Goal: Communication & Community: Share content

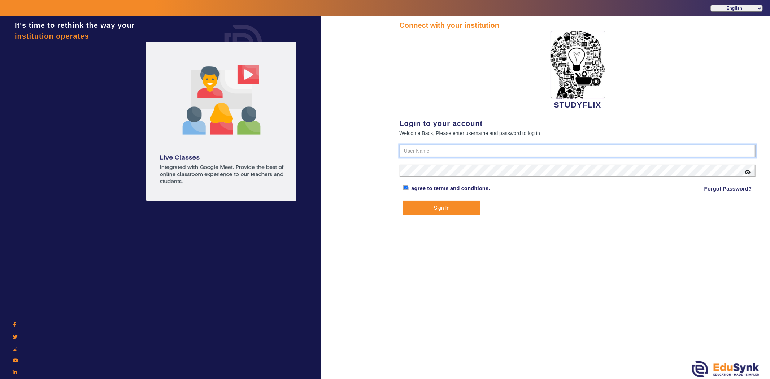
type input "6354922771"
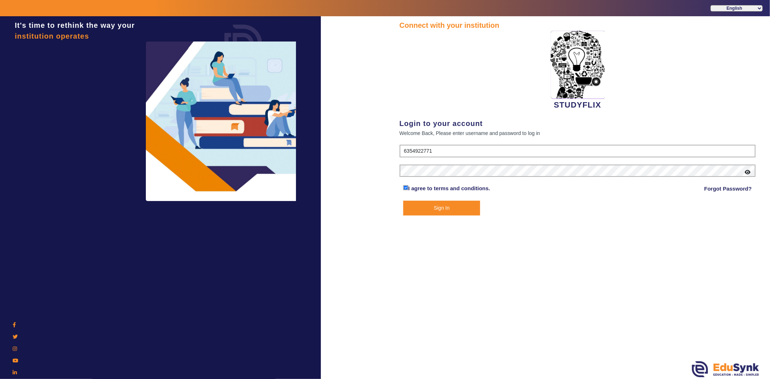
click at [458, 211] on button "Sign In" at bounding box center [441, 208] width 77 height 15
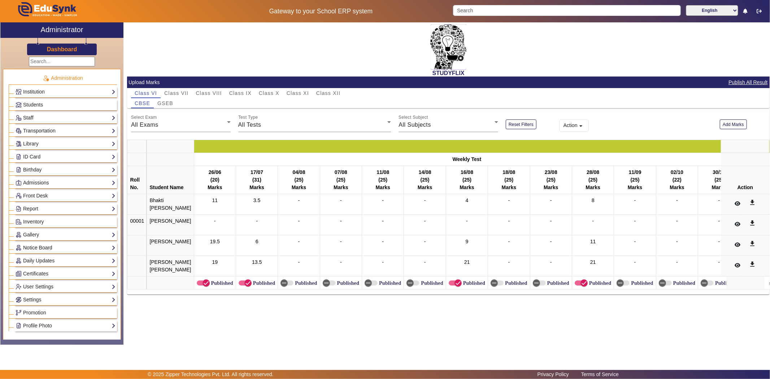
click at [44, 248] on link "Notice Board" at bounding box center [66, 248] width 100 height 8
click at [24, 266] on link "Add" at bounding box center [23, 266] width 9 height 6
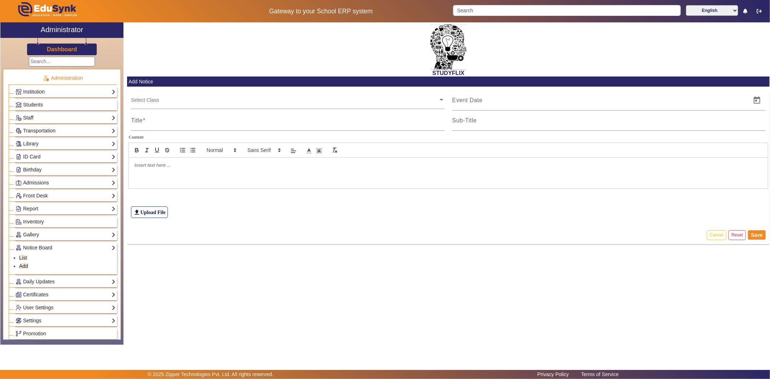
click at [168, 96] on div "Select Class" at bounding box center [284, 98] width 307 height 16
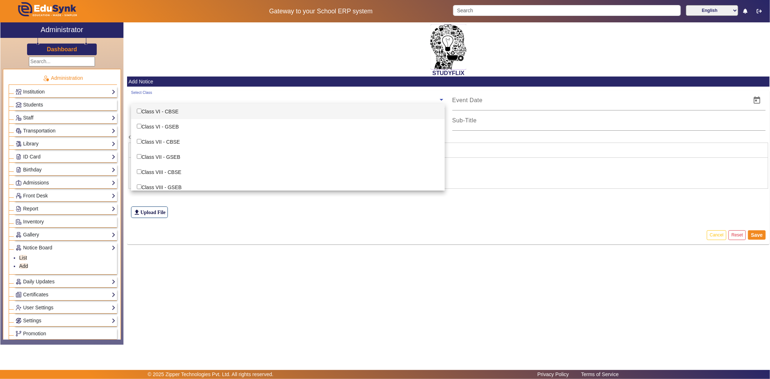
click at [168, 113] on div "Class VI - CBSE" at bounding box center [288, 111] width 314 height 15
checkbox input "true"
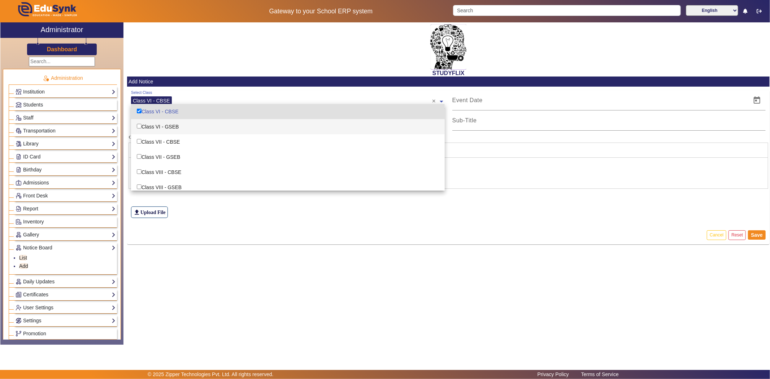
click at [168, 125] on div "Class VI - GSEB" at bounding box center [288, 126] width 314 height 15
checkbox input "true"
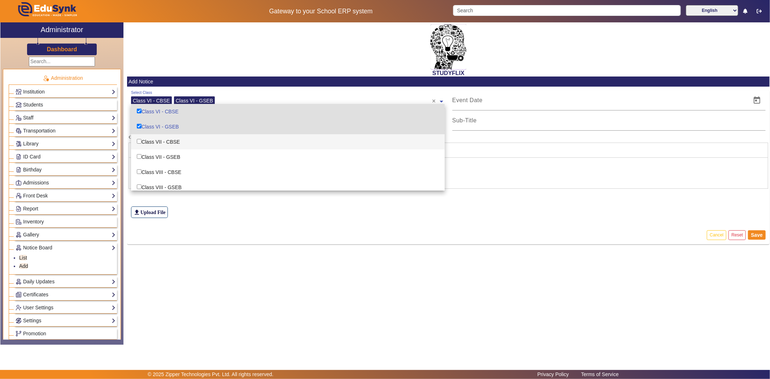
click at [166, 138] on div "Class VII - CBSE" at bounding box center [288, 141] width 314 height 15
checkbox input "true"
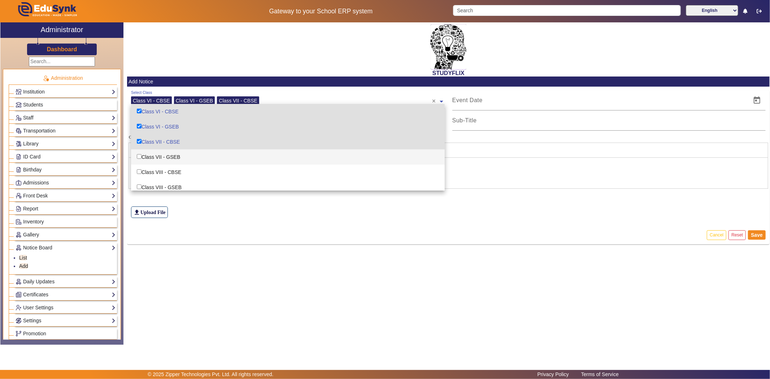
click at [163, 161] on div "Class VII - GSEB" at bounding box center [288, 156] width 314 height 15
checkbox input "true"
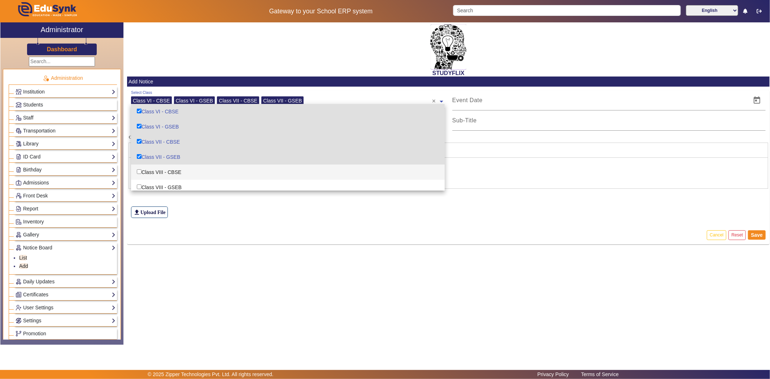
click at [160, 172] on div "Class VIII - CBSE" at bounding box center [288, 172] width 314 height 15
checkbox input "true"
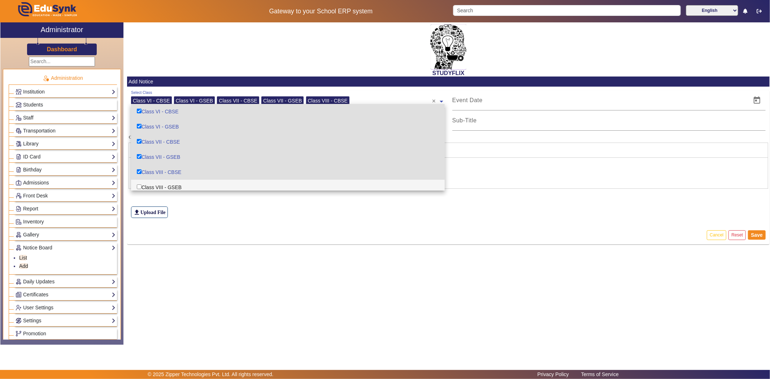
click at [158, 185] on div "Class VIII - GSEB" at bounding box center [288, 187] width 314 height 15
checkbox input "true"
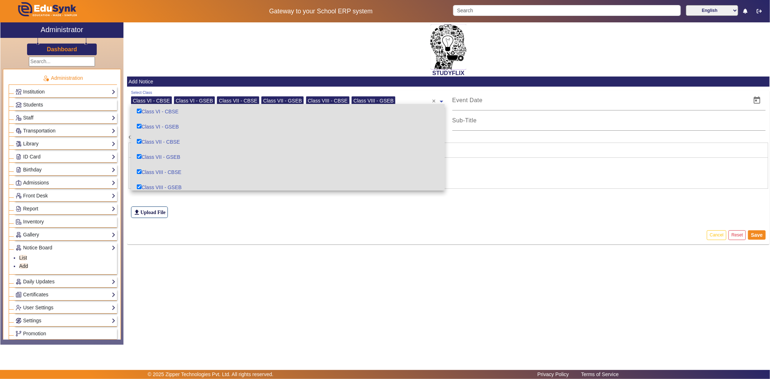
scroll to position [40, 0]
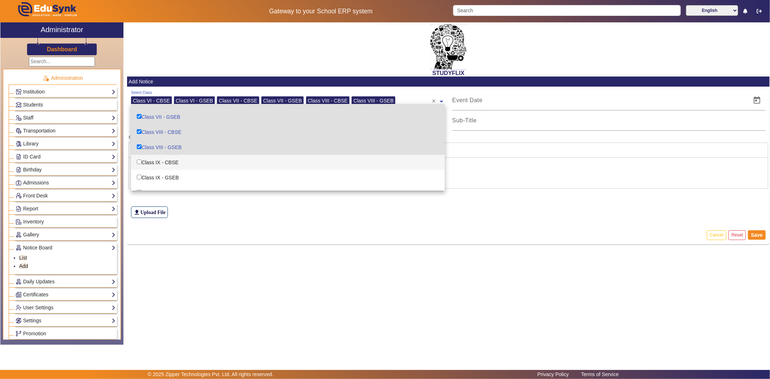
click at [164, 161] on div "Class IX - CBSE" at bounding box center [288, 162] width 314 height 15
checkbox input "true"
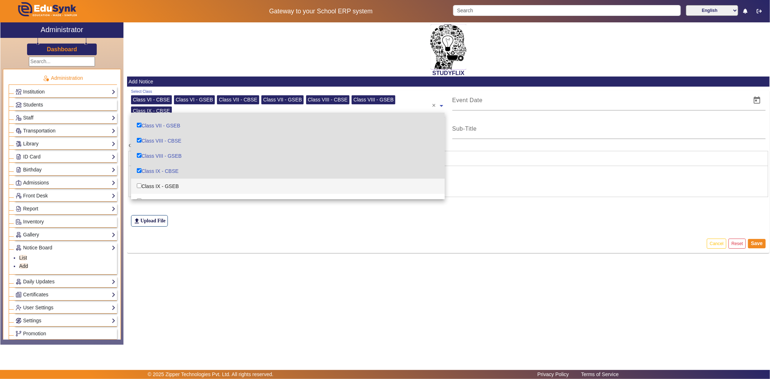
click at [161, 183] on div "Class IX - GSEB" at bounding box center [288, 186] width 314 height 15
checkbox input "true"
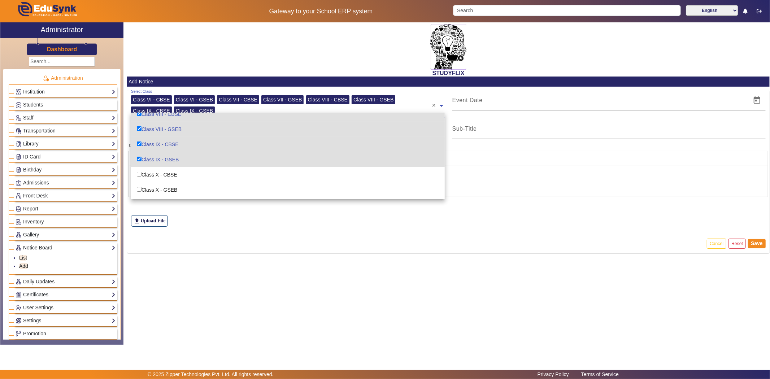
scroll to position [80, 0]
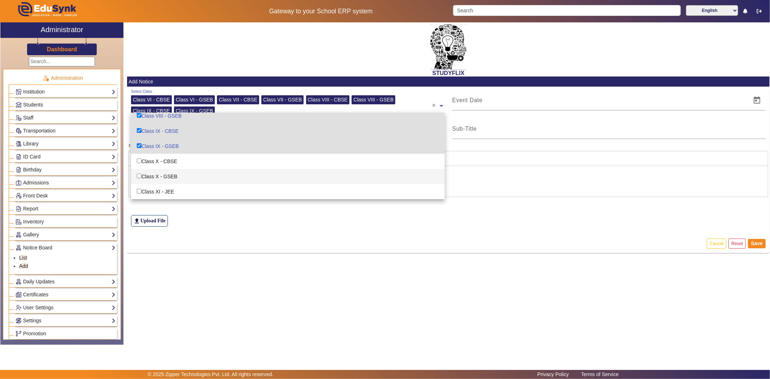
click at [165, 171] on div "Class X - GSEB" at bounding box center [288, 176] width 314 height 15
checkbox input "true"
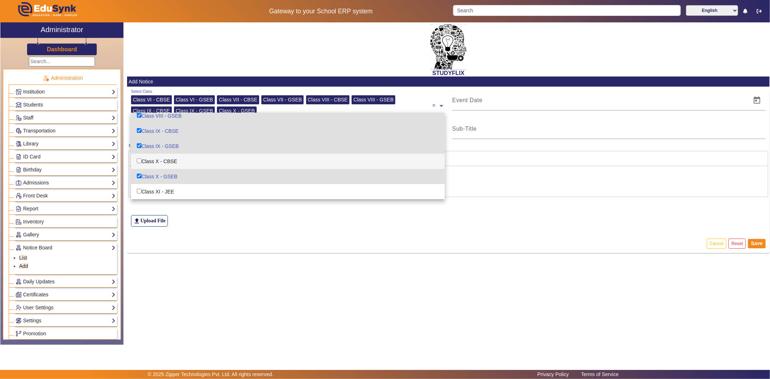
click at [167, 161] on div "Class X - CBSE" at bounding box center [288, 161] width 314 height 15
checkbox input "true"
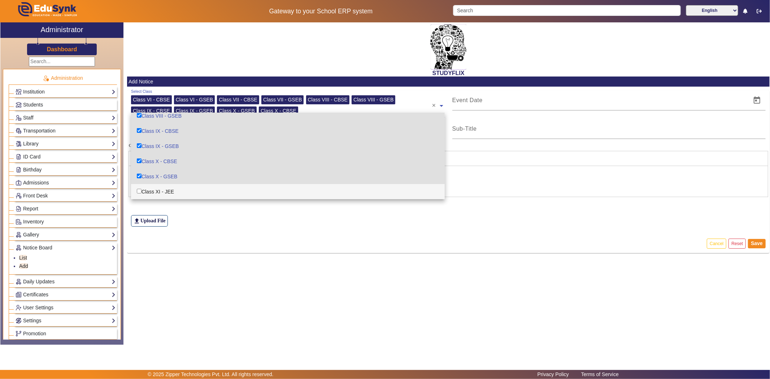
click at [164, 190] on div "Class XI - JEE" at bounding box center [288, 191] width 314 height 15
checkbox input "true"
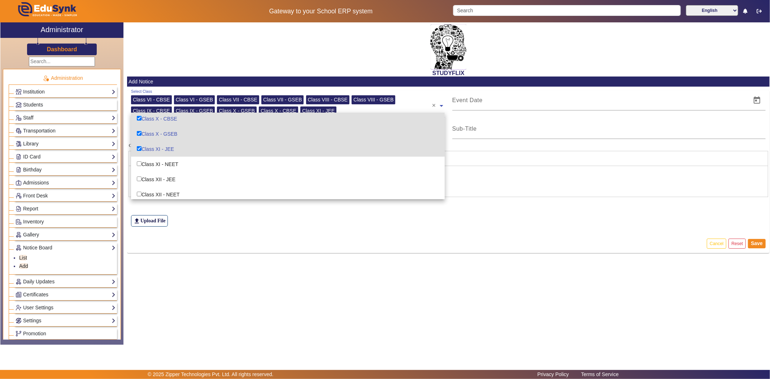
scroll to position [125, 0]
click at [167, 176] on div "Class XII - JEE" at bounding box center [288, 176] width 314 height 15
checkbox input "true"
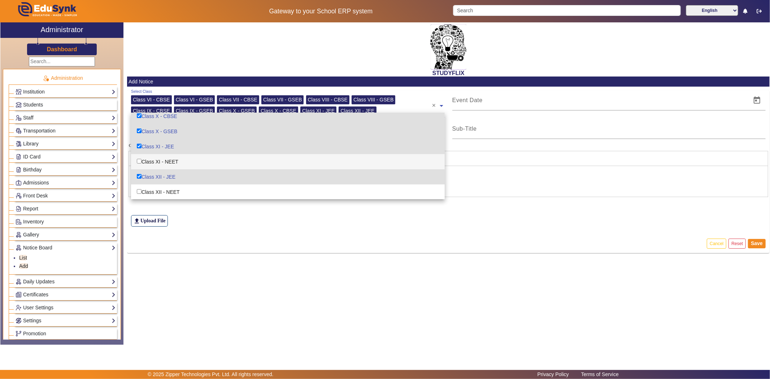
click at [168, 162] on div "Class XI - NEET" at bounding box center [288, 161] width 314 height 15
checkbox input "true"
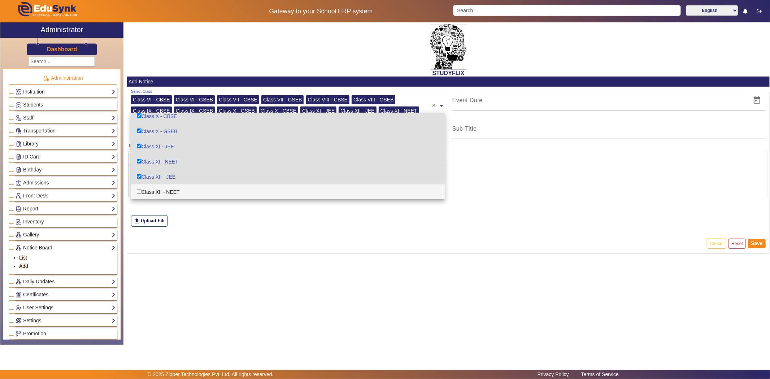
click at [173, 186] on div "Class XII - NEET" at bounding box center [288, 191] width 314 height 15
checkbox input "true"
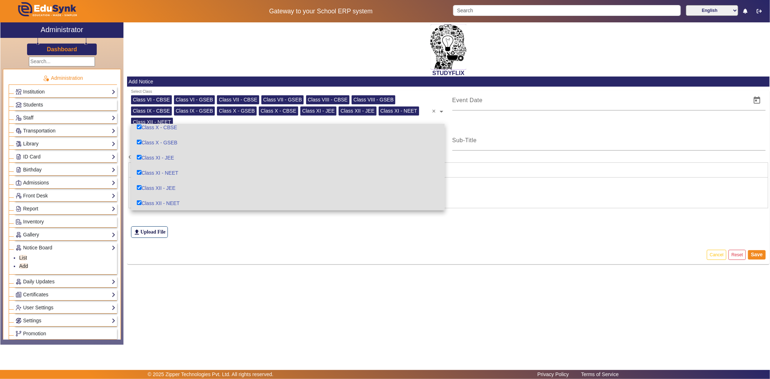
click at [176, 218] on div "file_upload Upload File" at bounding box center [448, 216] width 635 height 43
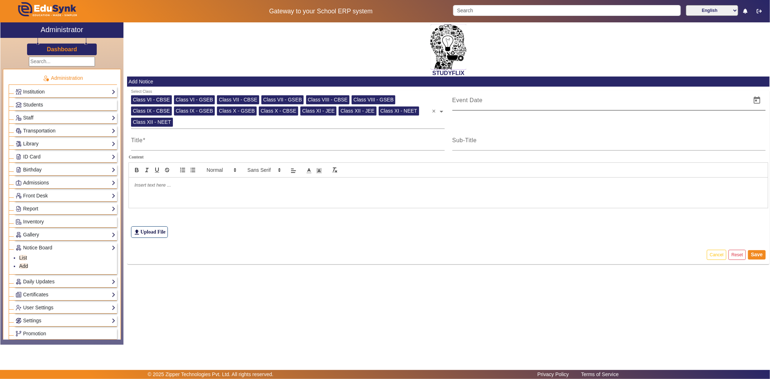
click at [473, 105] on div at bounding box center [599, 100] width 295 height 20
click at [757, 100] on span "Open calendar" at bounding box center [756, 100] width 17 height 17
click at [533, 181] on span "11" at bounding box center [534, 184] width 13 height 13
type input "[DATE]"
click at [245, 141] on input "Title" at bounding box center [288, 143] width 314 height 9
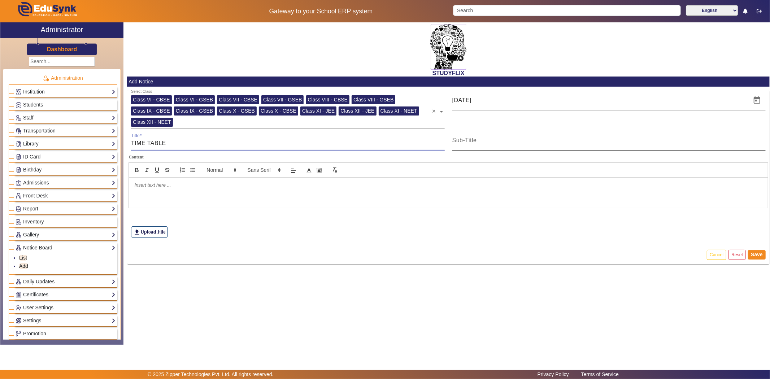
type input "TIME TABLE"
click at [766, 145] on div at bounding box center [766, 145] width 0 height 0
type input "TIME TABLE"
click at [178, 185] on p at bounding box center [448, 185] width 628 height 6
click at [160, 232] on label "file_upload Upload File" at bounding box center [149, 232] width 37 height 12
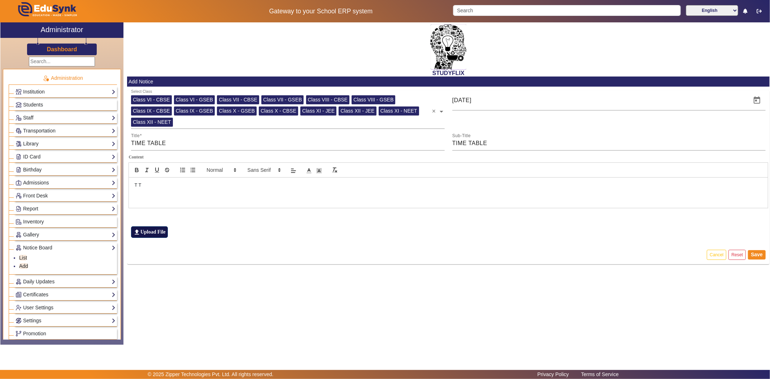
click at [0, 0] on input "file_upload Upload File" at bounding box center [0, 0] width 0 height 0
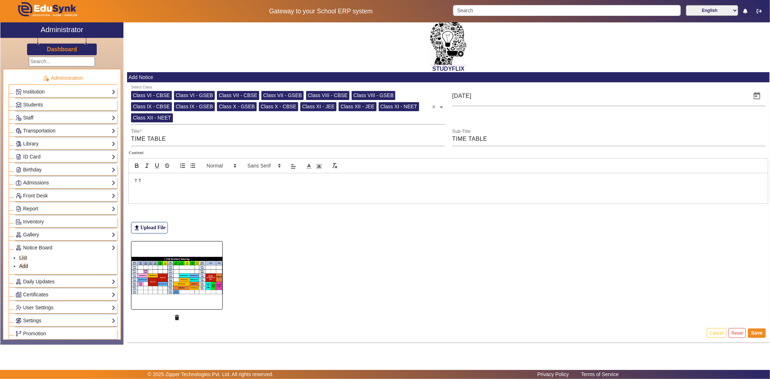
scroll to position [5, 0]
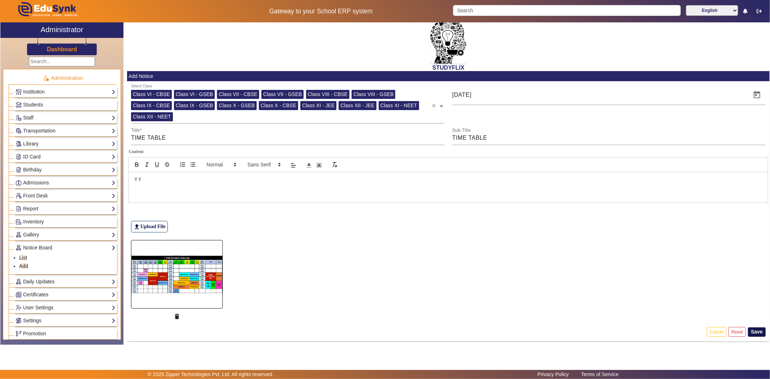
click at [755, 330] on button "Save" at bounding box center [757, 331] width 18 height 9
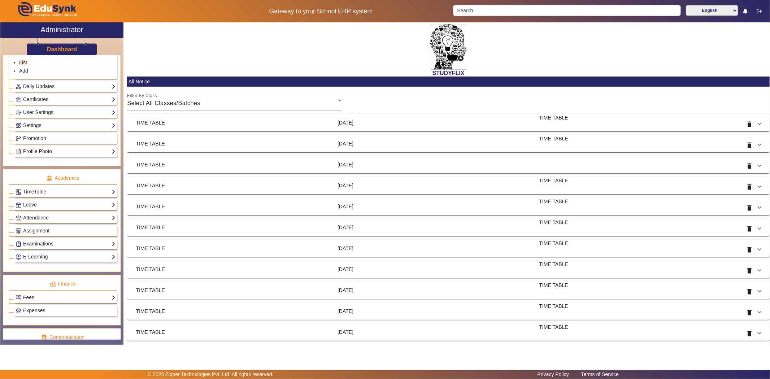
scroll to position [278, 0]
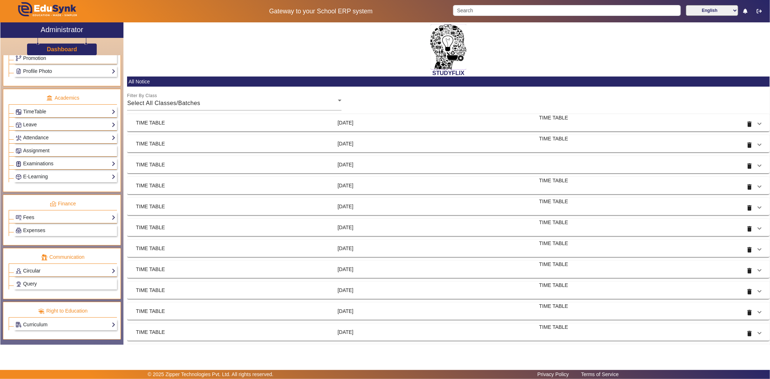
click at [42, 269] on link "Circular" at bounding box center [66, 271] width 100 height 8
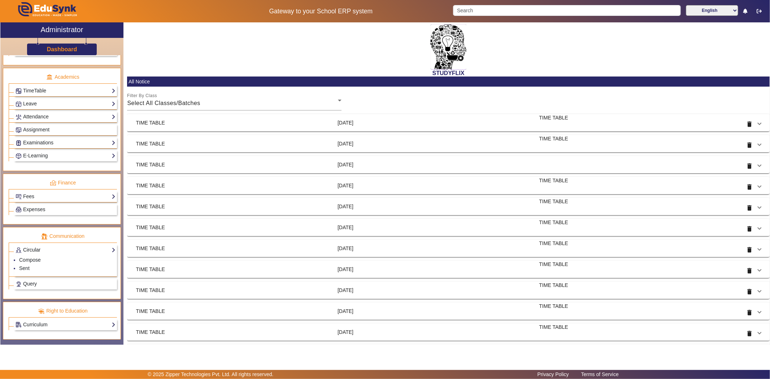
scroll to position [257, 0]
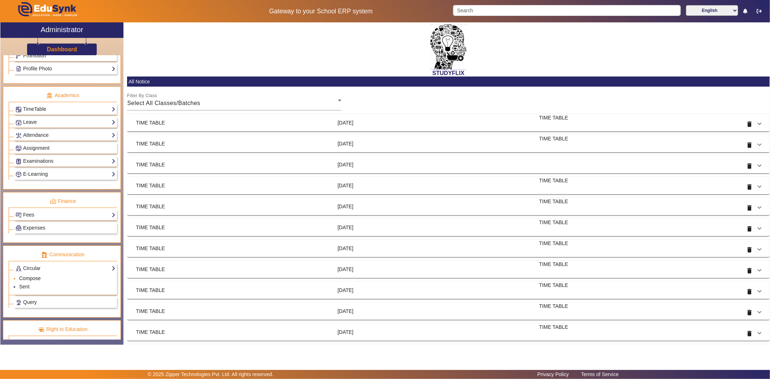
click at [31, 281] on link "Compose" at bounding box center [30, 278] width 22 height 6
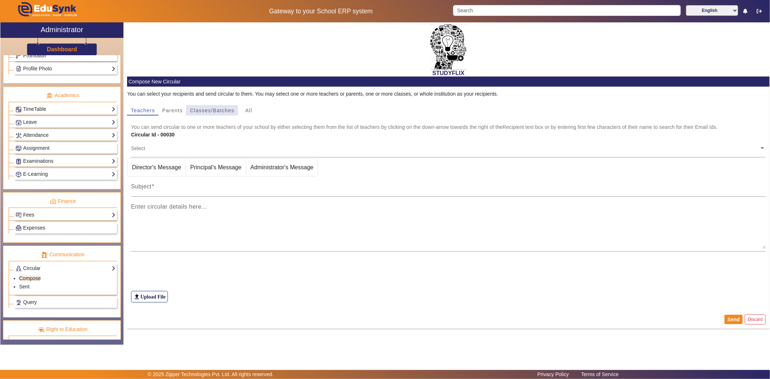
click at [228, 113] on span "Classes/Batches" at bounding box center [212, 110] width 44 height 10
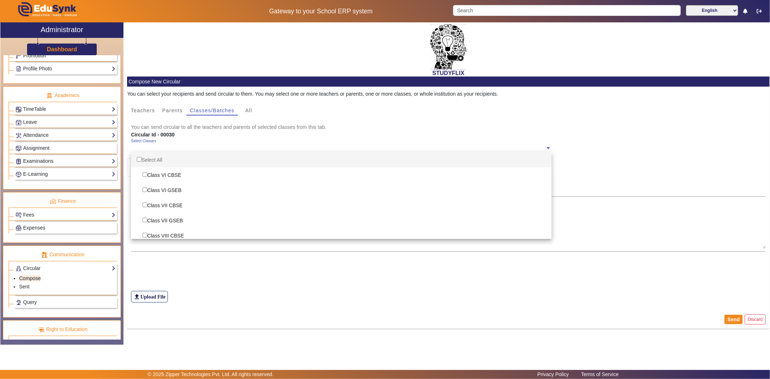
click at [226, 143] on div "Select Classes" at bounding box center [338, 147] width 414 height 16
click at [195, 156] on div "Select All" at bounding box center [341, 159] width 421 height 15
checkbox input "true"
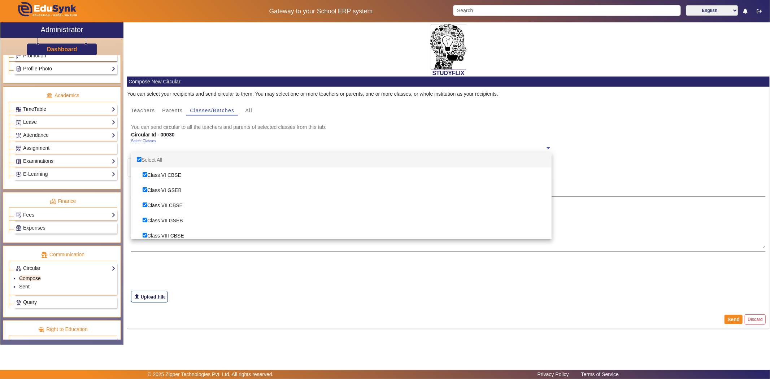
checkbox input "true"
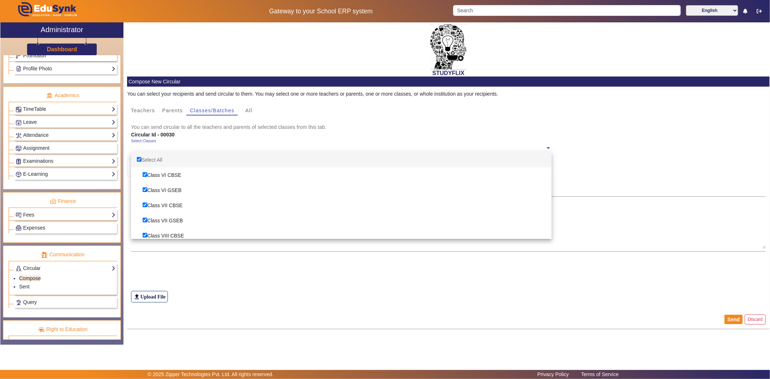
checkbox input "true"
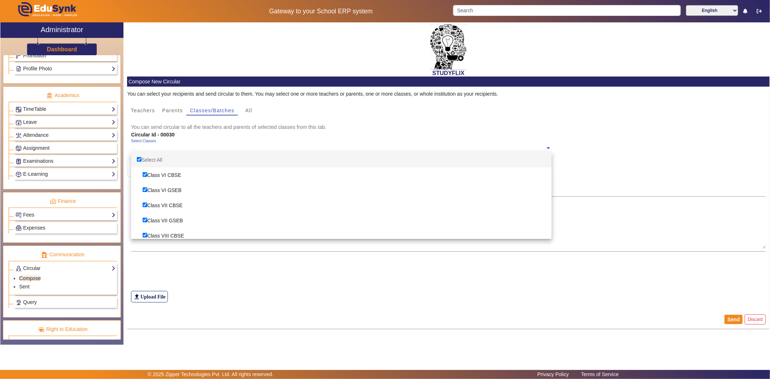
checkbox input "true"
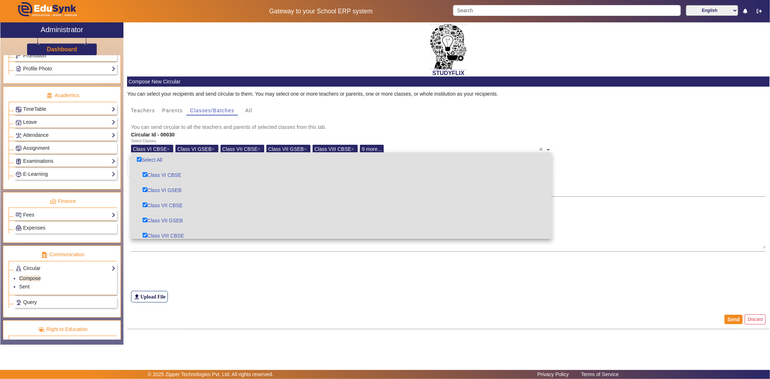
click at [200, 284] on div "file_upload Upload File" at bounding box center [448, 280] width 635 height 43
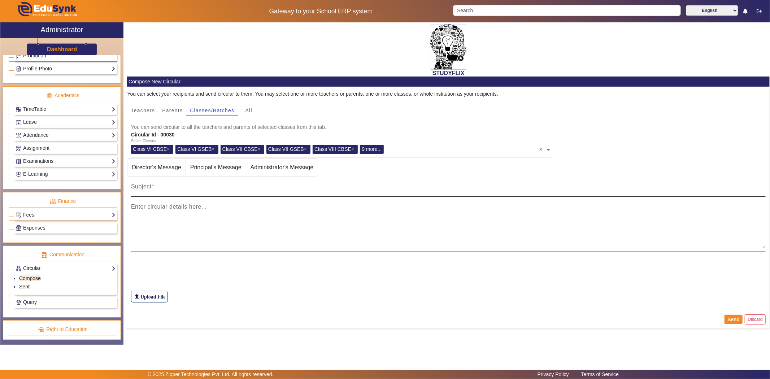
click at [188, 192] on input "Subject" at bounding box center [448, 189] width 635 height 9
type input "TIME TABLE [DATE]"
click at [194, 208] on mat-label "Enter circular details here..." at bounding box center [169, 207] width 76 height 6
click at [194, 208] on textarea "Enter circular details here..." at bounding box center [448, 226] width 635 height 43
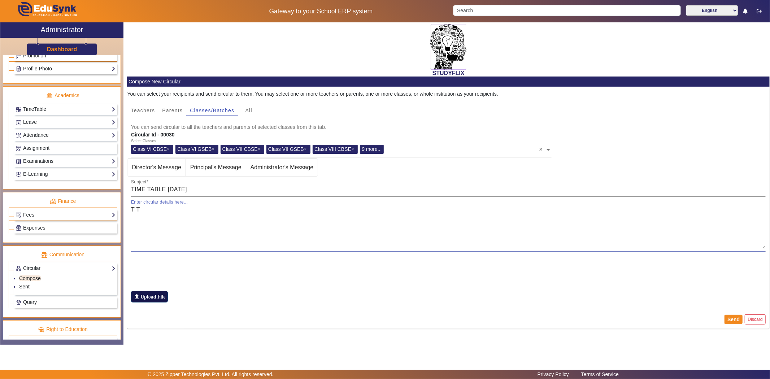
type textarea "T T"
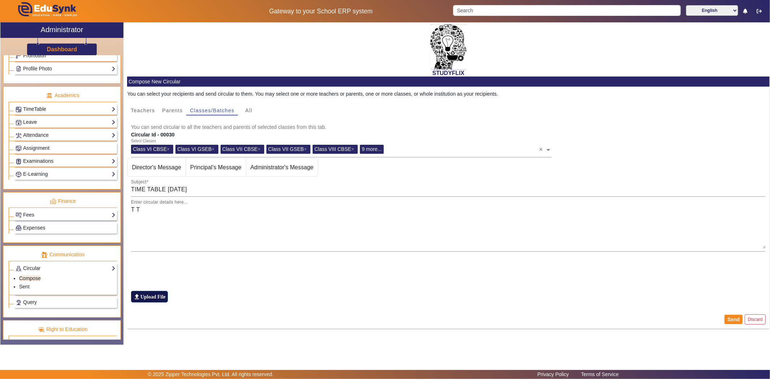
click at [152, 292] on label "file_upload Upload File" at bounding box center [149, 297] width 37 height 12
click at [0, 0] on input "file_upload Upload File" at bounding box center [0, 0] width 0 height 0
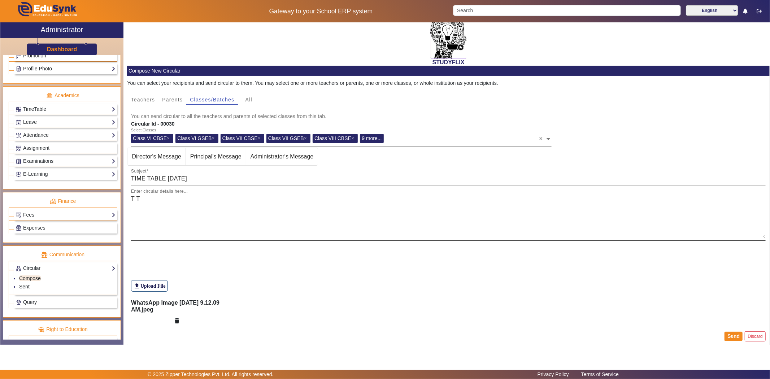
scroll to position [16, 0]
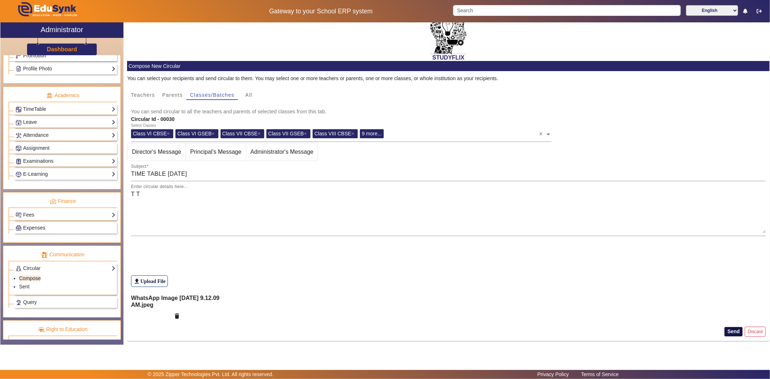
click at [728, 334] on button "Send" at bounding box center [733, 331] width 18 height 9
